Goal: Task Accomplishment & Management: Use online tool/utility

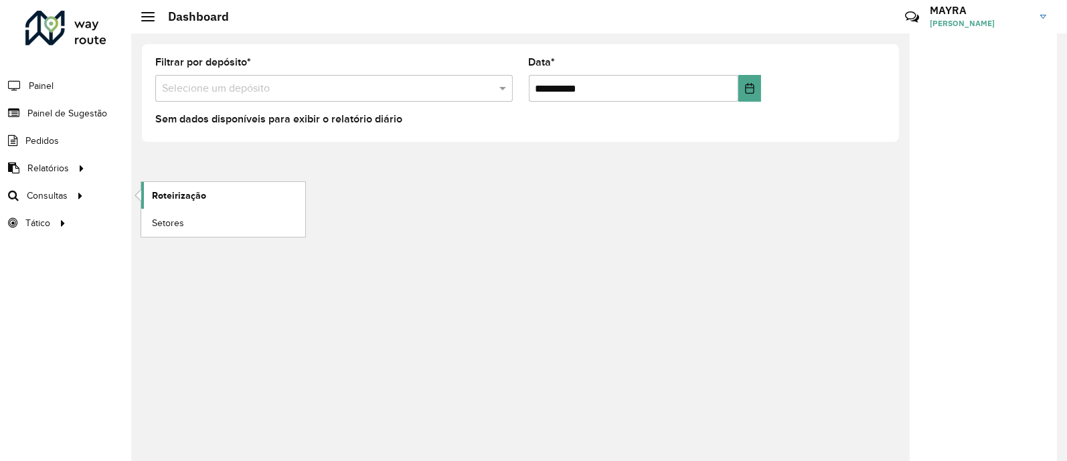
click at [185, 197] on span "Roteirização" at bounding box center [179, 196] width 54 height 14
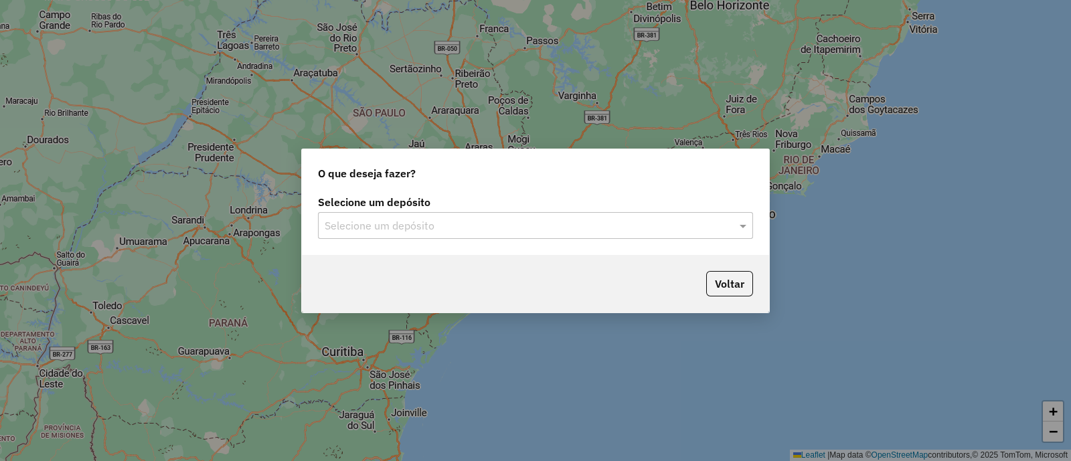
click at [436, 222] on input "text" at bounding box center [522, 226] width 395 height 16
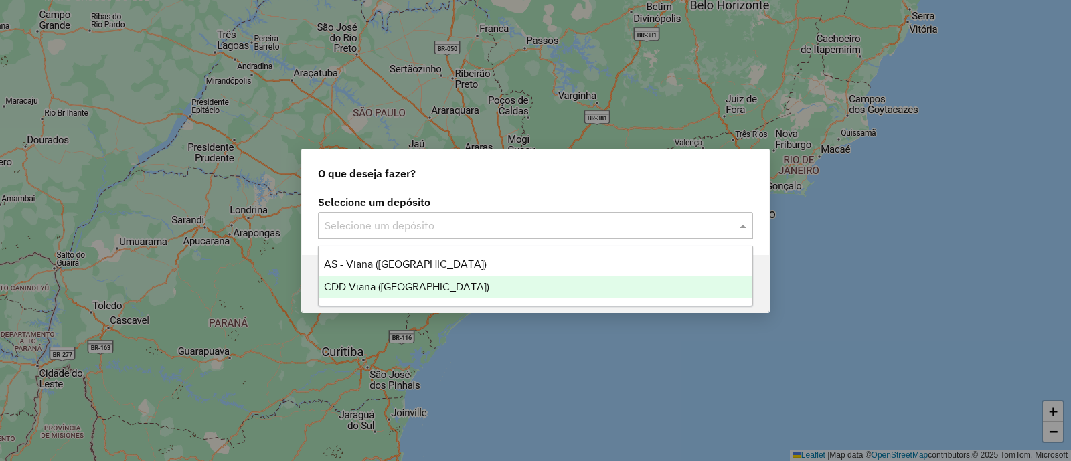
click at [390, 288] on span "CDD Viana ([GEOGRAPHIC_DATA])" at bounding box center [406, 286] width 165 height 11
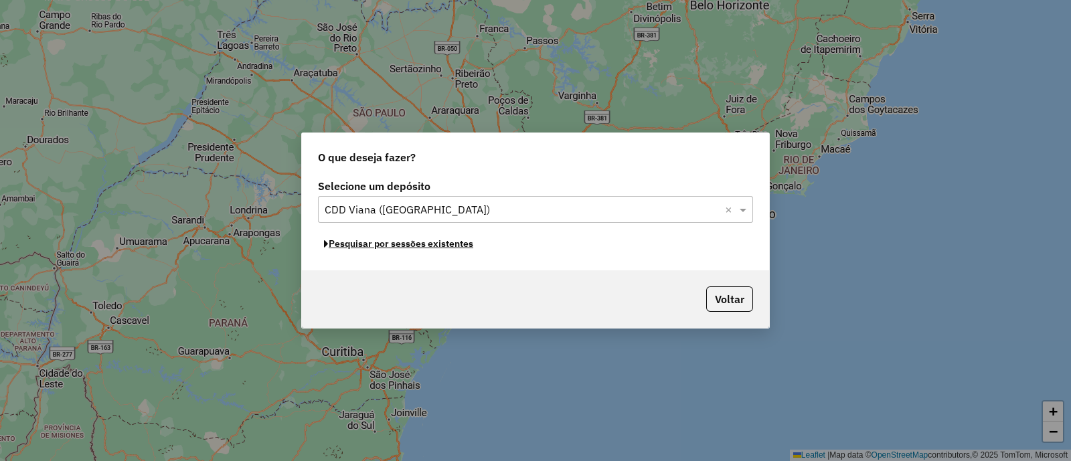
click at [388, 249] on button "Pesquisar por sessões existentes" at bounding box center [398, 244] width 161 height 21
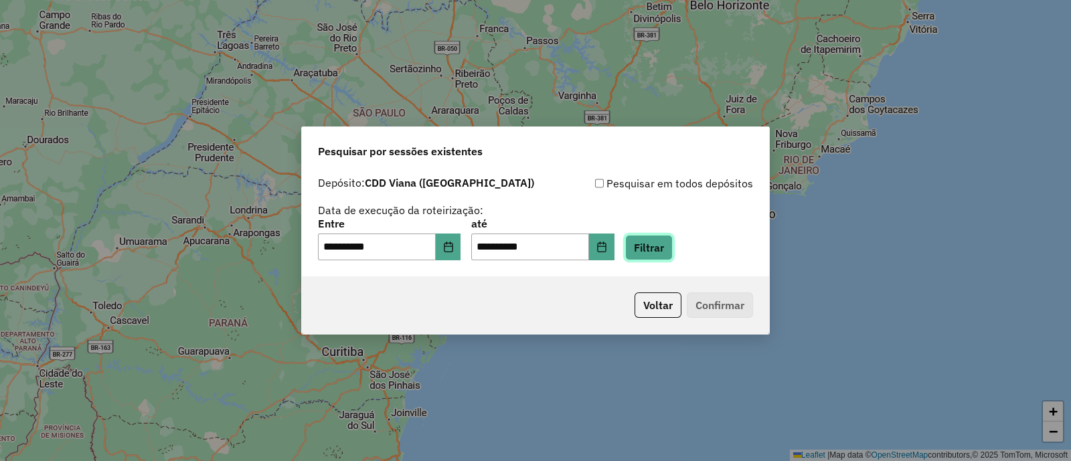
click at [654, 242] on button "Filtrar" at bounding box center [649, 247] width 48 height 25
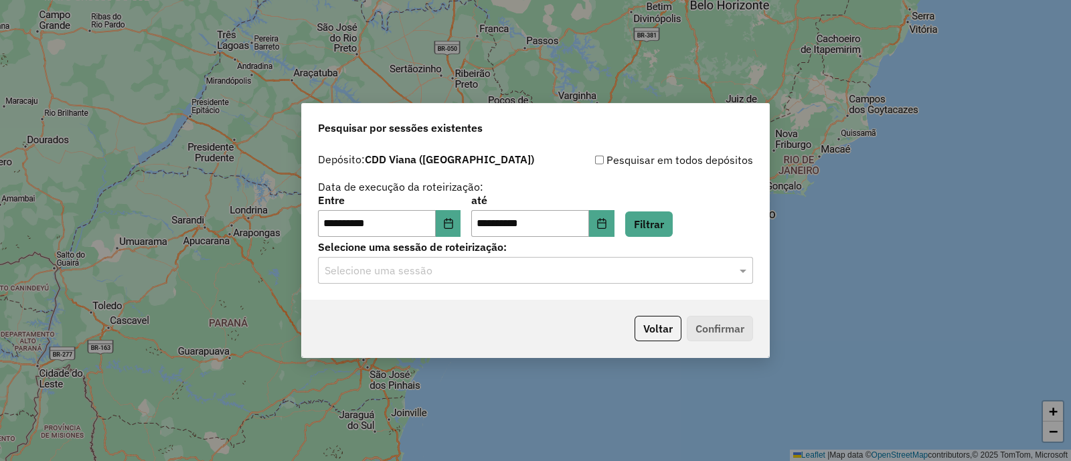
click at [463, 278] on div "Selecione uma sessão" at bounding box center [535, 270] width 435 height 27
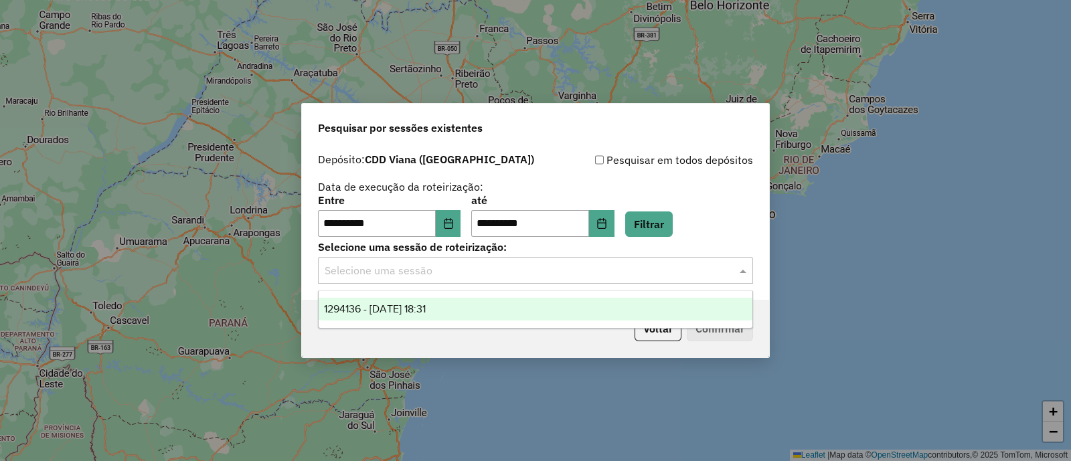
click at [452, 309] on div "1294136 - 14/10/2025 18:31" at bounding box center [536, 309] width 434 height 23
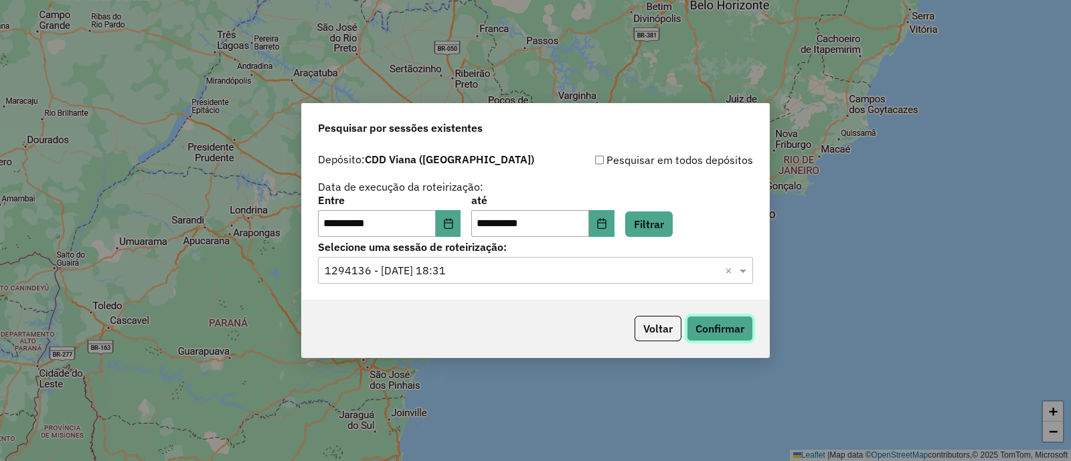
click at [728, 331] on button "Confirmar" at bounding box center [720, 328] width 66 height 25
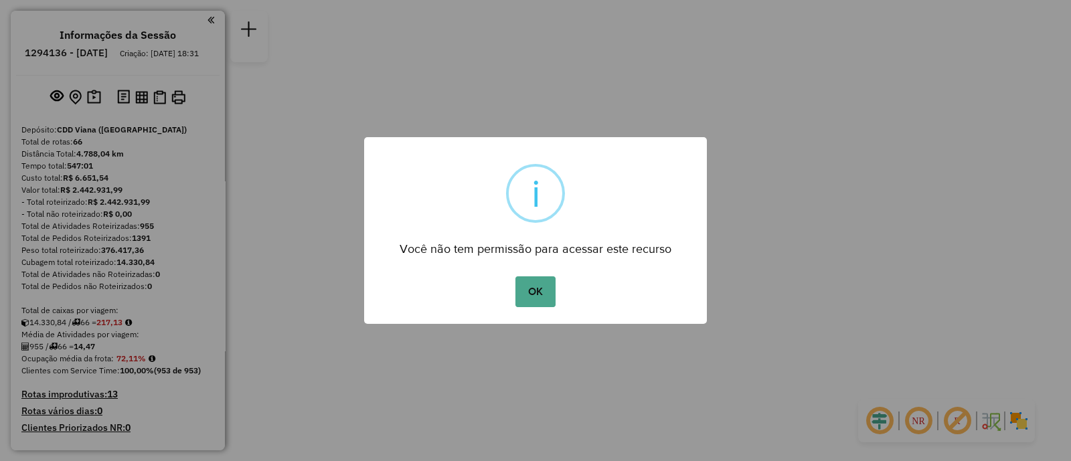
click at [528, 296] on button "OK" at bounding box center [534, 291] width 39 height 31
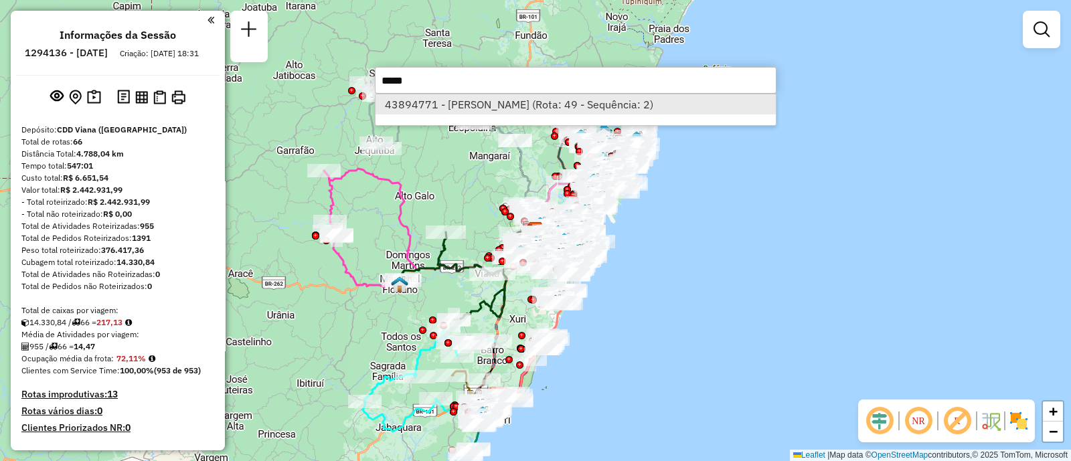
type input "*****"
click at [524, 110] on li "43894771 - [PERSON_NAME] (Rota: 49 - Sequência: 2)" at bounding box center [575, 104] width 400 height 20
select select "**********"
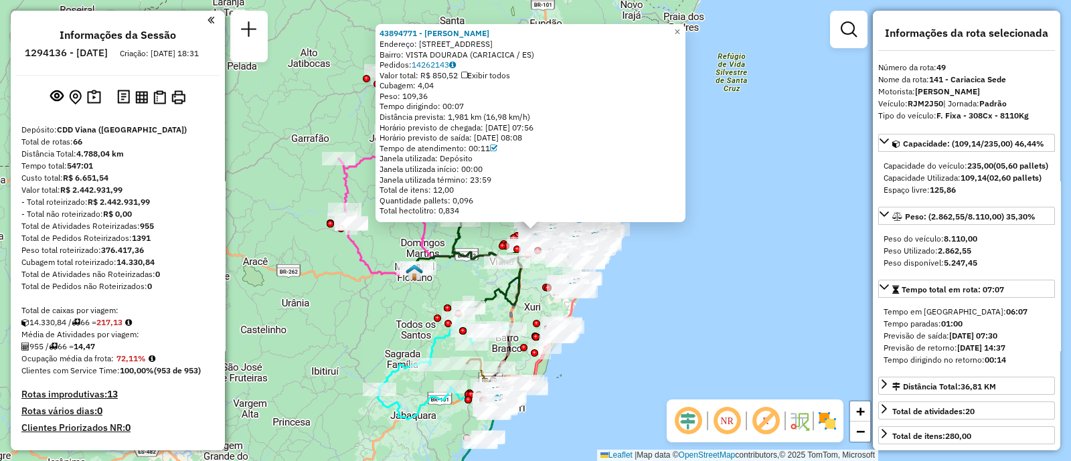
scroll to position [4260, 0]
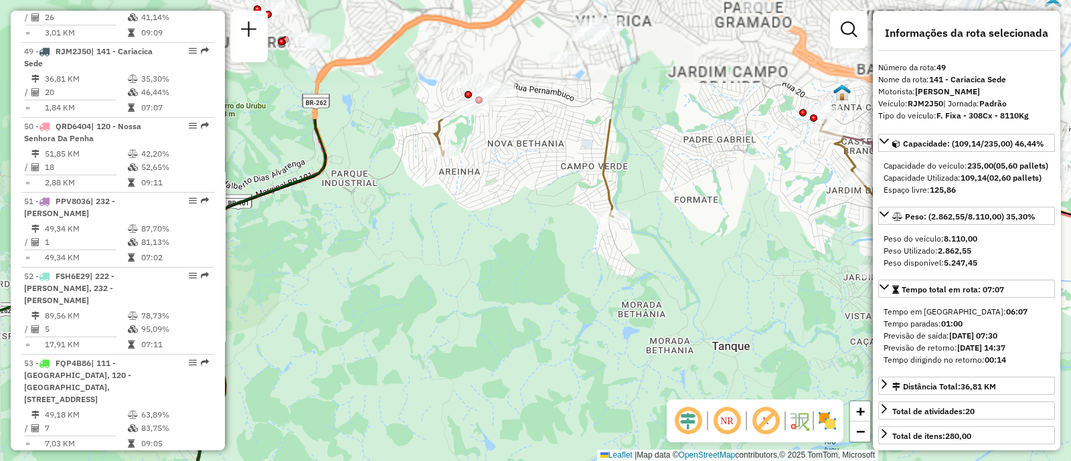
drag, startPoint x: 527, startPoint y: 75, endPoint x: 559, endPoint y: 371, distance: 297.5
click at [602, 453] on div "43894771 - [PERSON_NAME]: [STREET_ADDRESS] ([GEOGRAPHIC_DATA] / [GEOGRAPHIC_DAT…" at bounding box center [535, 230] width 1071 height 461
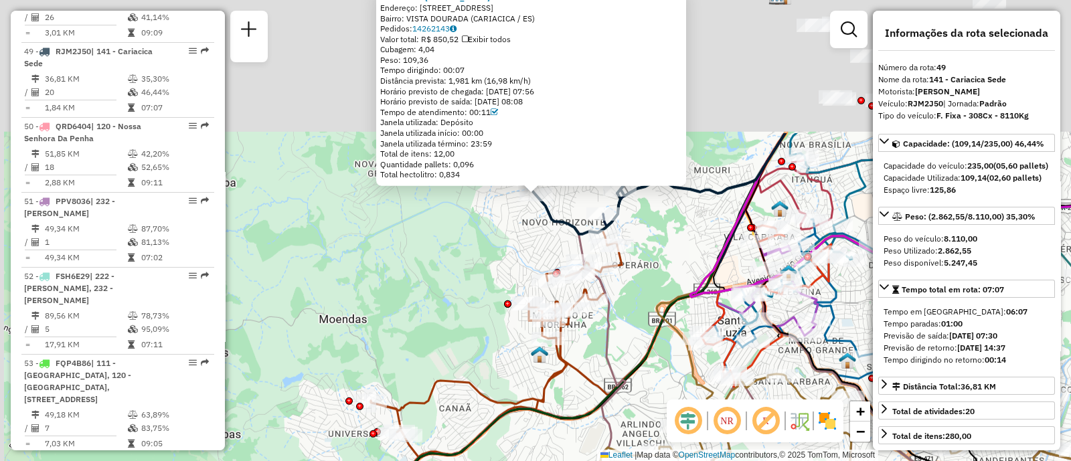
drag, startPoint x: 565, startPoint y: 78, endPoint x: 614, endPoint y: 258, distance: 186.6
click at [614, 258] on icon at bounding box center [496, 323] width 251 height 267
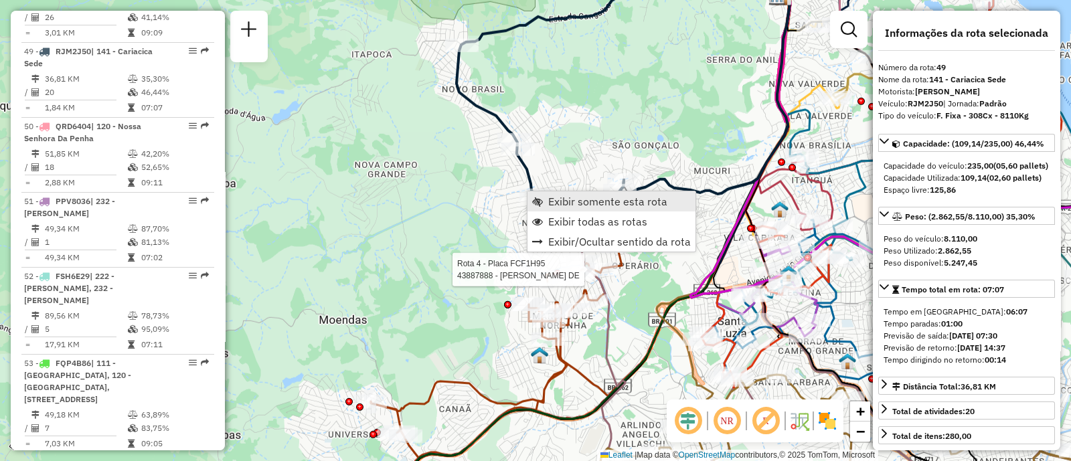
click at [562, 197] on span "Exibir somente esta rota" at bounding box center [607, 201] width 119 height 11
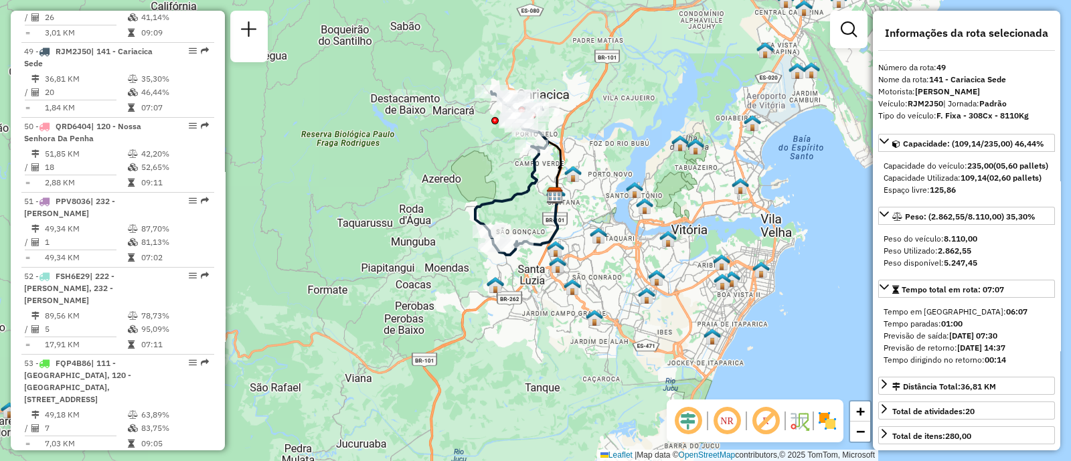
drag, startPoint x: 768, startPoint y: 249, endPoint x: 655, endPoint y: 195, distance: 125.1
click at [655, 195] on div "Janela de atendimento Grade de atendimento Capacidade Transportadoras Veículos …" at bounding box center [535, 230] width 1071 height 461
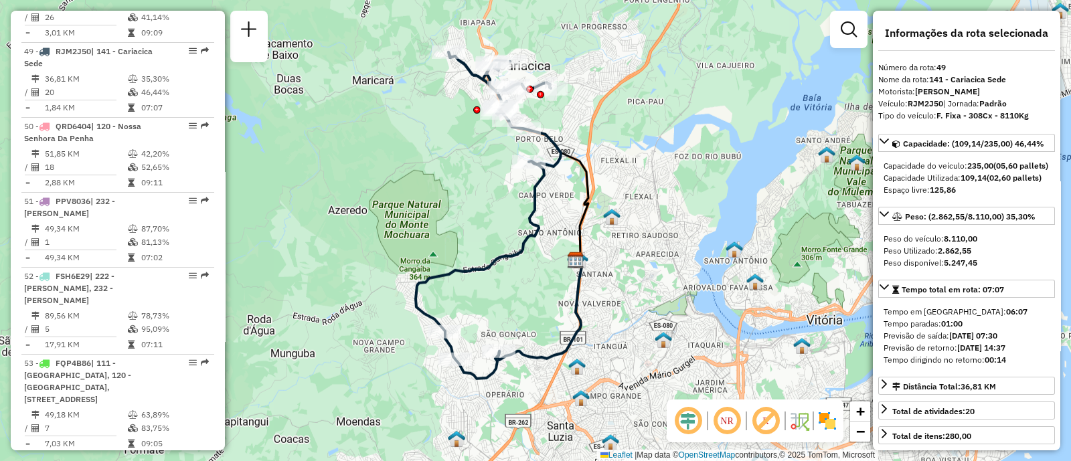
drag, startPoint x: 564, startPoint y: 169, endPoint x: 538, endPoint y: 242, distance: 77.9
click at [538, 242] on icon at bounding box center [488, 215] width 145 height 327
